Goal: Navigation & Orientation: Go to known website

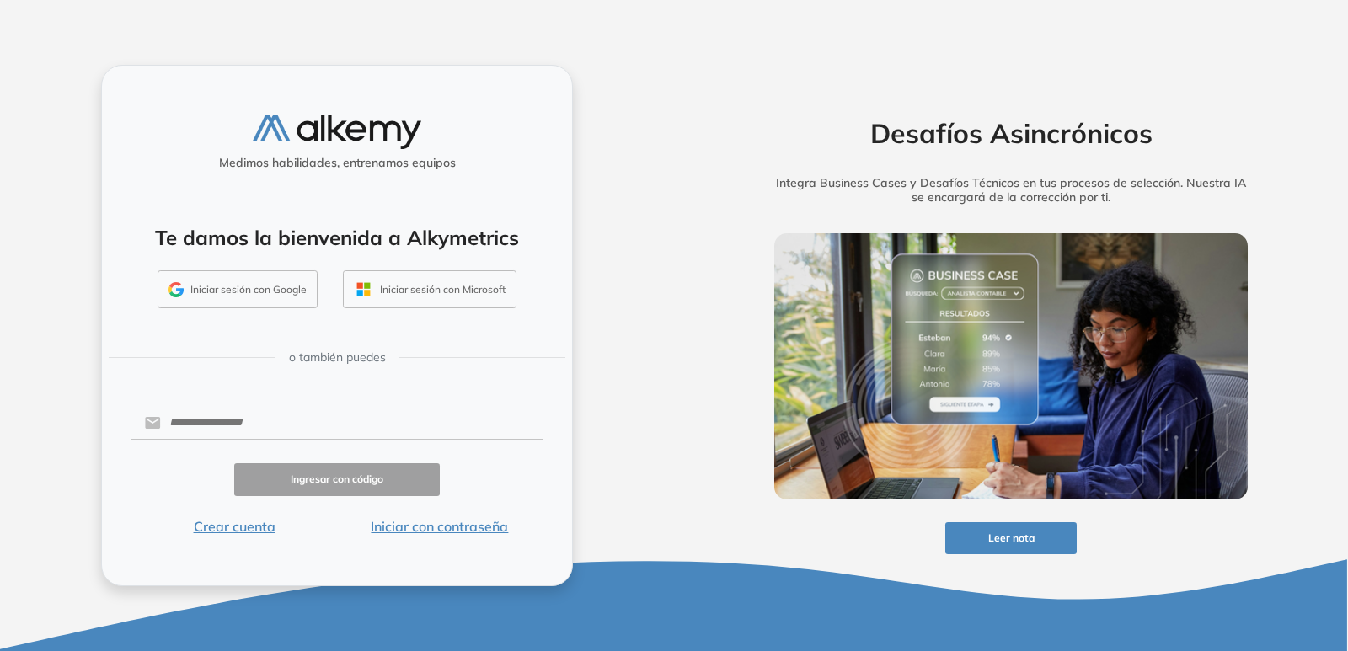
click at [227, 282] on button "Iniciar sesión con Google" at bounding box center [238, 289] width 160 height 39
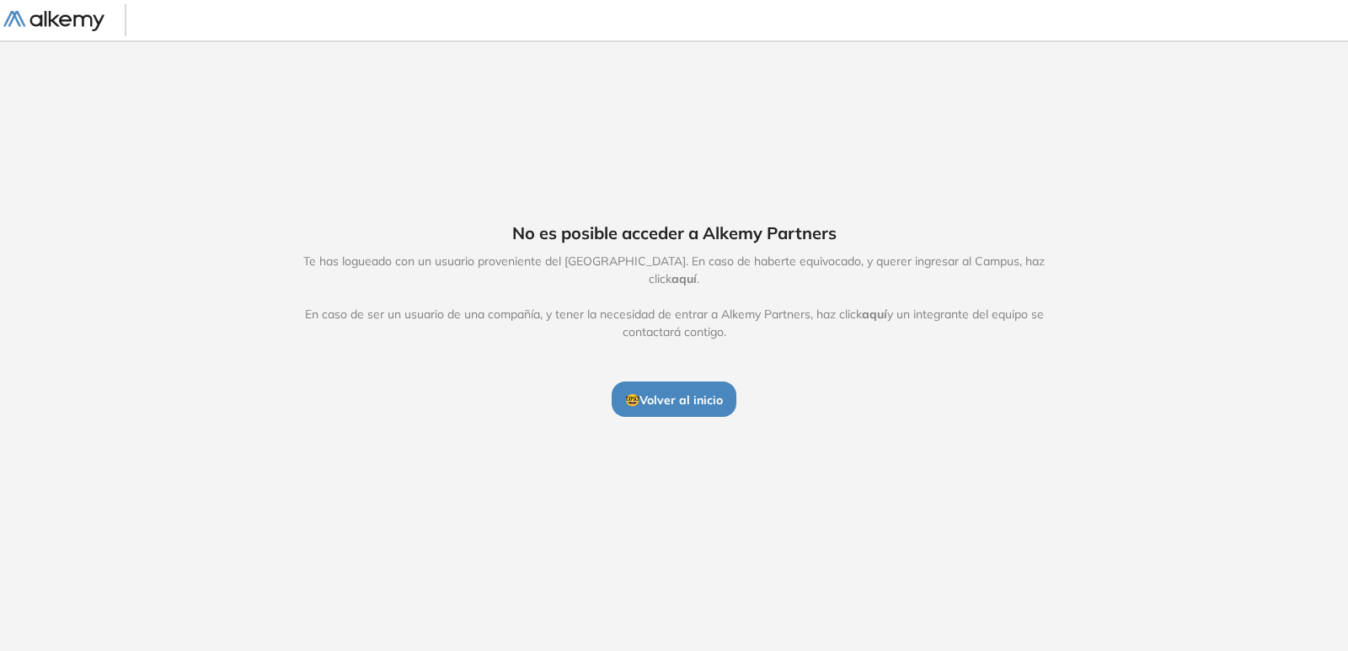
click at [661, 393] on span "🤓 Volver al inicio" at bounding box center [674, 400] width 98 height 15
